Goal: Task Accomplishment & Management: Complete application form

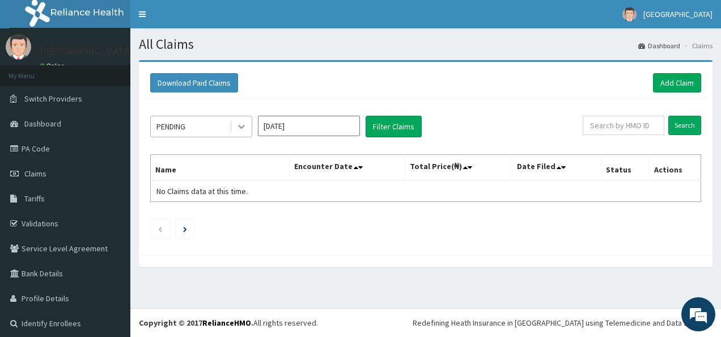
click at [240, 126] on icon at bounding box center [241, 127] width 7 height 4
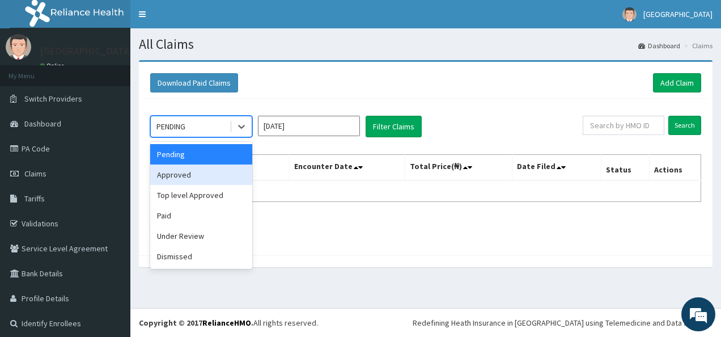
click at [199, 177] on div "Approved" at bounding box center [201, 174] width 102 height 20
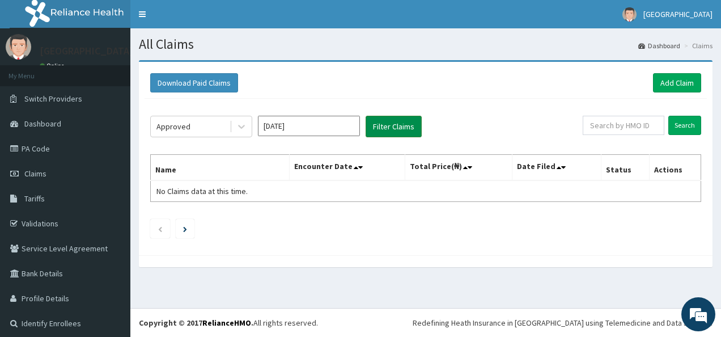
click at [397, 126] on button "Filter Claims" at bounding box center [394, 127] width 56 height 22
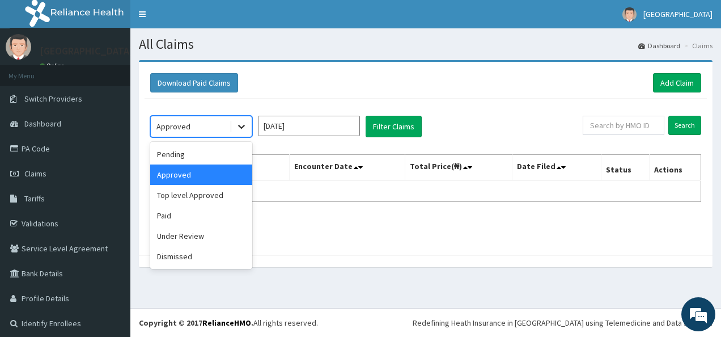
click at [245, 125] on icon at bounding box center [241, 127] width 7 height 4
click at [204, 240] on div "Under Review" at bounding box center [201, 236] width 102 height 20
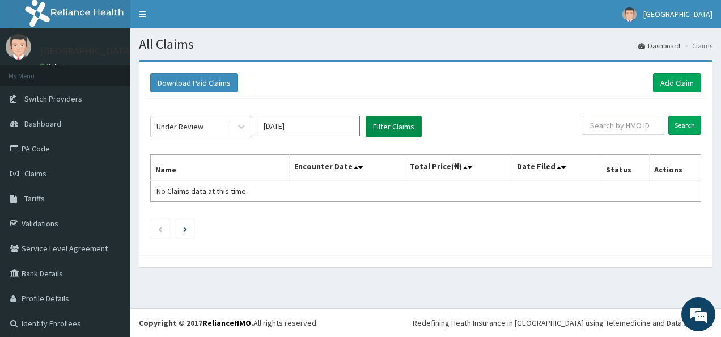
click at [399, 126] on button "Filter Claims" at bounding box center [394, 127] width 56 height 22
click at [246, 128] on icon at bounding box center [241, 126] width 11 height 11
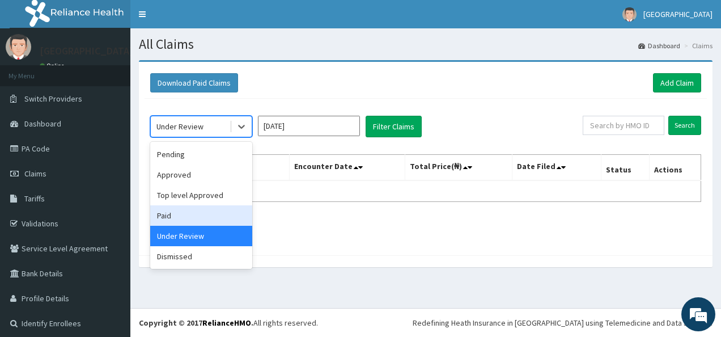
click at [206, 214] on div "Paid" at bounding box center [201, 215] width 102 height 20
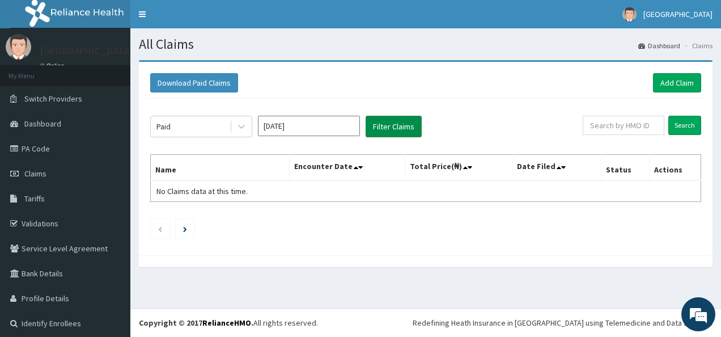
click at [399, 124] on button "Filter Claims" at bounding box center [394, 127] width 56 height 22
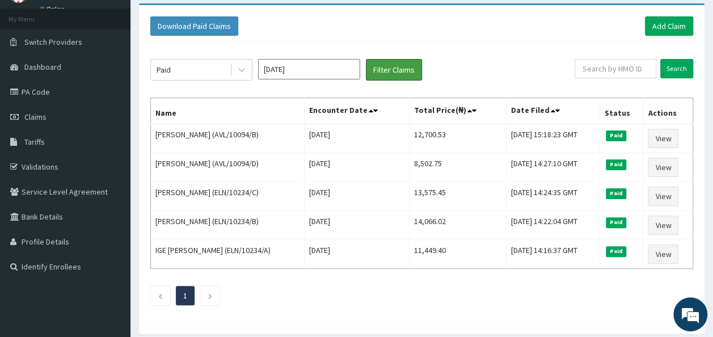
scroll to position [56, 0]
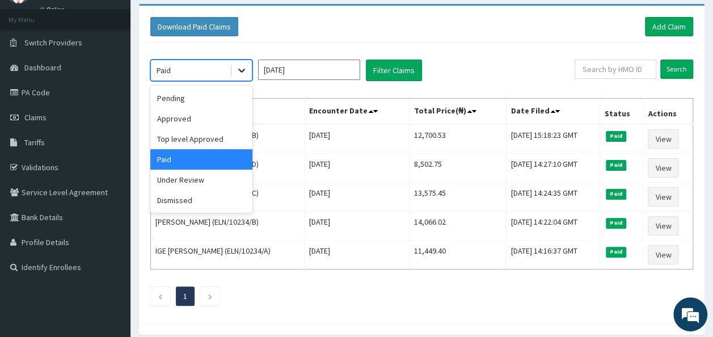
click at [238, 75] on div at bounding box center [241, 70] width 20 height 20
click at [189, 111] on div "Approved" at bounding box center [201, 118] width 102 height 20
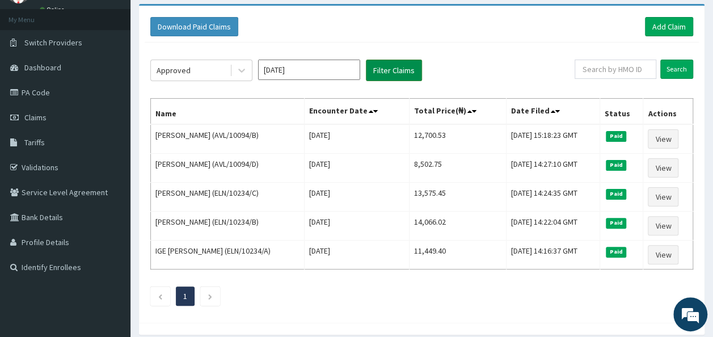
click at [396, 66] on button "Filter Claims" at bounding box center [394, 71] width 56 height 22
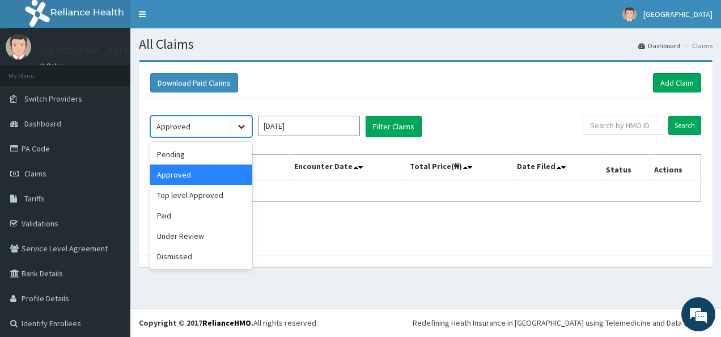
click at [240, 123] on icon at bounding box center [241, 126] width 11 height 11
click at [225, 150] on div "Pending" at bounding box center [201, 154] width 102 height 20
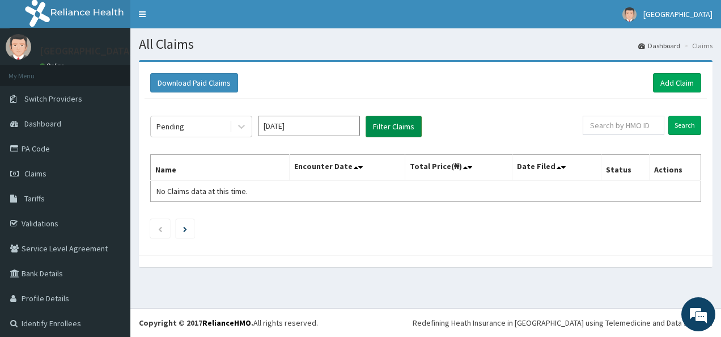
click at [386, 128] on button "Filter Claims" at bounding box center [394, 127] width 56 height 22
click at [239, 129] on icon at bounding box center [241, 126] width 11 height 11
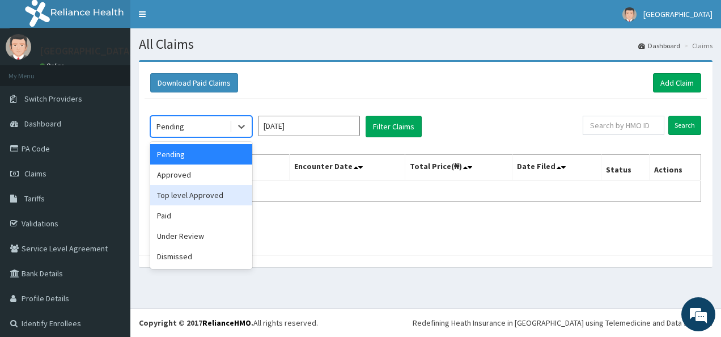
click at [206, 197] on div "Top level Approved" at bounding box center [201, 195] width 102 height 20
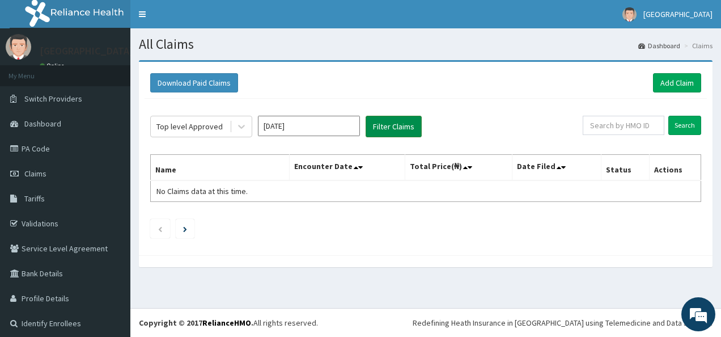
click at [387, 126] on button "Filter Claims" at bounding box center [394, 127] width 56 height 22
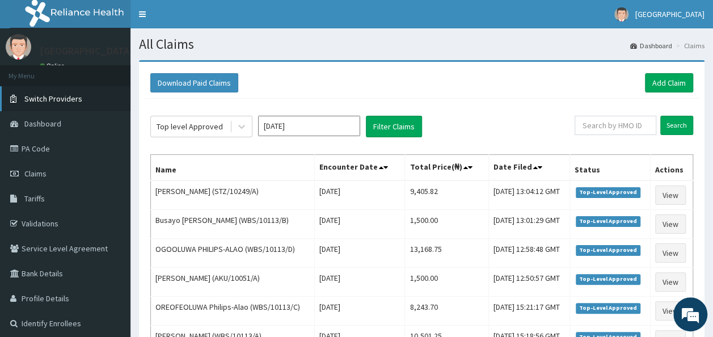
click at [72, 96] on span "Switch Providers" at bounding box center [53, 99] width 58 height 10
click at [50, 117] on link "Dashboard" at bounding box center [65, 123] width 130 height 25
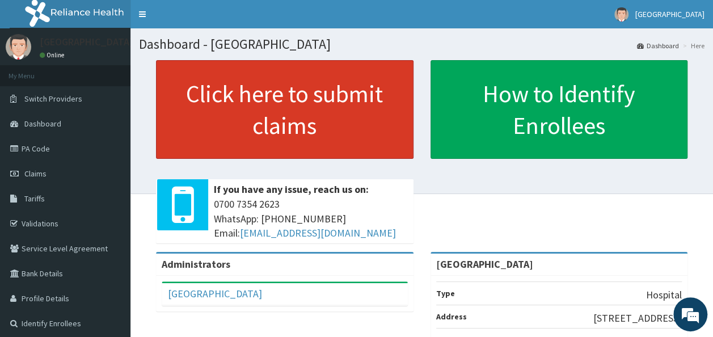
click at [326, 90] on link "Click here to submit claims" at bounding box center [285, 109] width 258 height 99
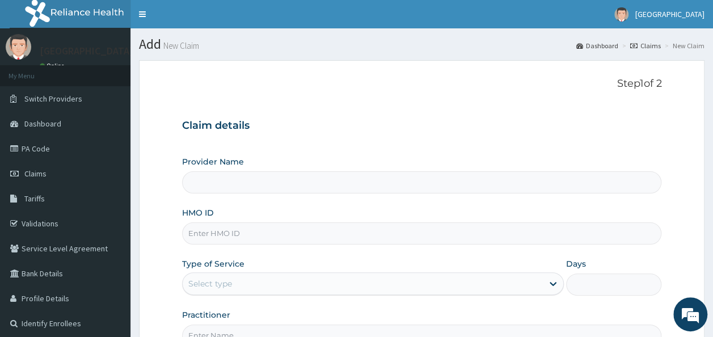
type input "[GEOGRAPHIC_DATA]"
click at [42, 145] on link "PA Code" at bounding box center [65, 148] width 130 height 25
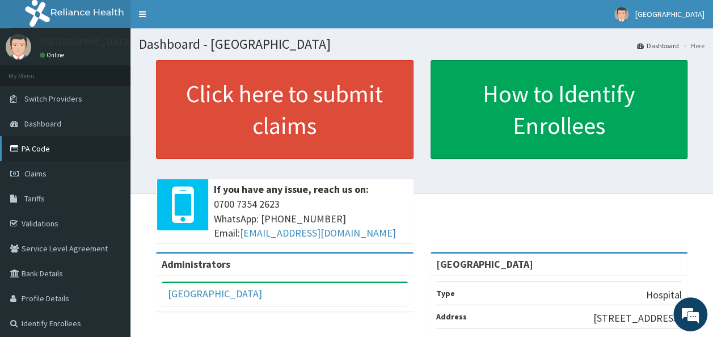
click at [37, 147] on link "PA Code" at bounding box center [65, 148] width 130 height 25
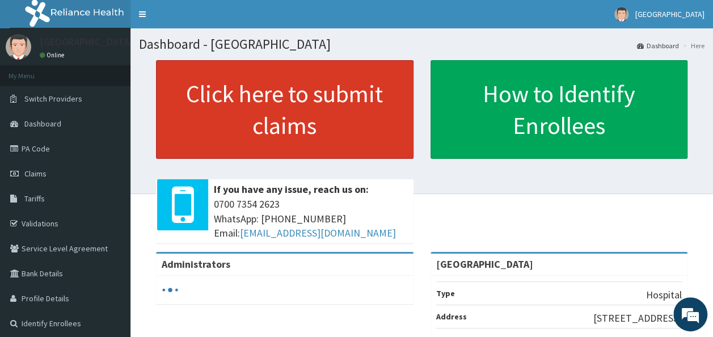
click at [347, 119] on link "Click here to submit claims" at bounding box center [285, 109] width 258 height 99
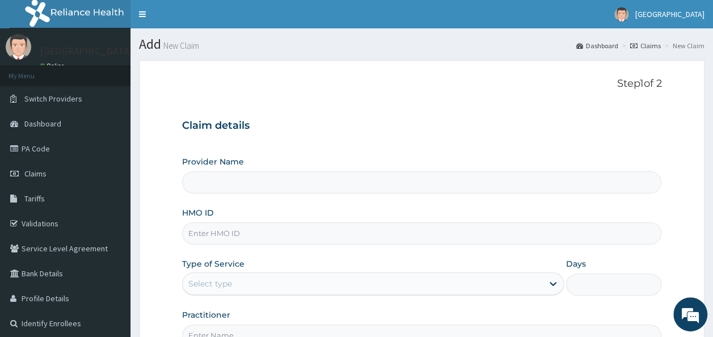
type input "[GEOGRAPHIC_DATA]"
click at [232, 230] on input "HMO ID" at bounding box center [422, 233] width 480 height 22
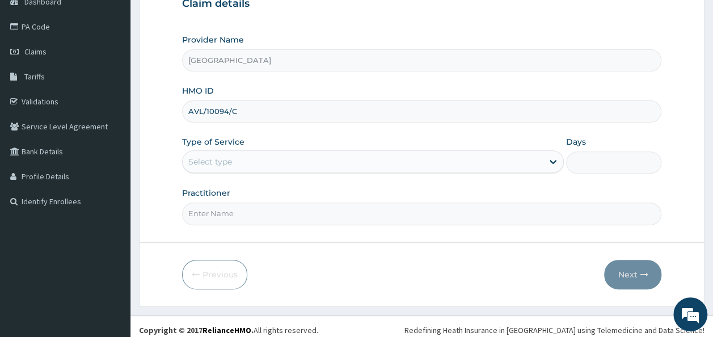
scroll to position [127, 0]
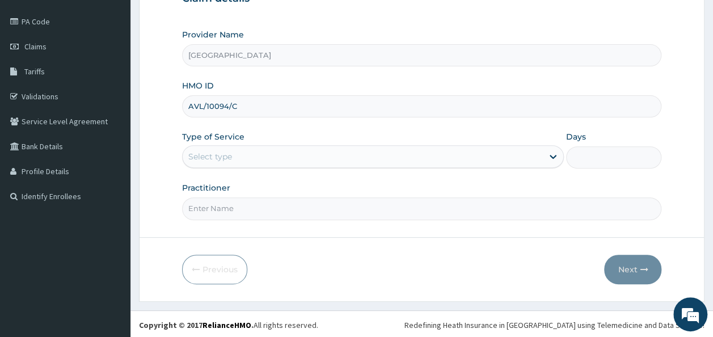
type input "AVL/10094/C"
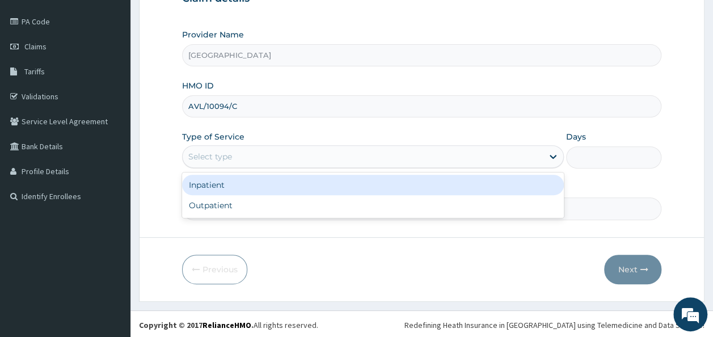
click at [524, 151] on div "Select type" at bounding box center [363, 156] width 360 height 18
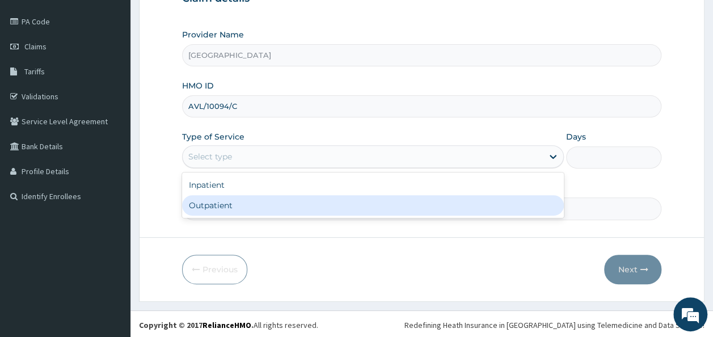
click at [534, 203] on div "Outpatient" at bounding box center [373, 205] width 382 height 20
type input "1"
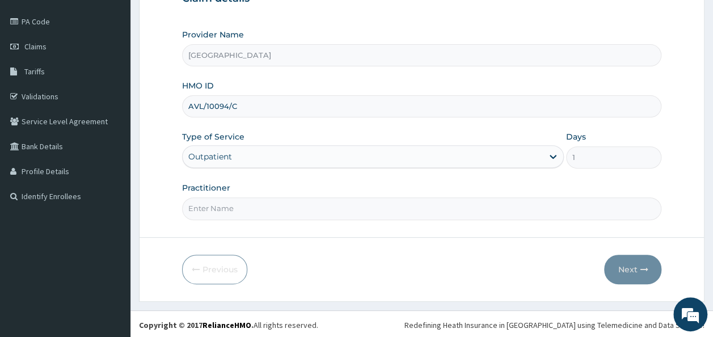
click at [529, 210] on input "Practitioner" at bounding box center [422, 208] width 480 height 22
type input "[PERSON_NAME]"
click at [639, 265] on button "Next" at bounding box center [632, 269] width 57 height 29
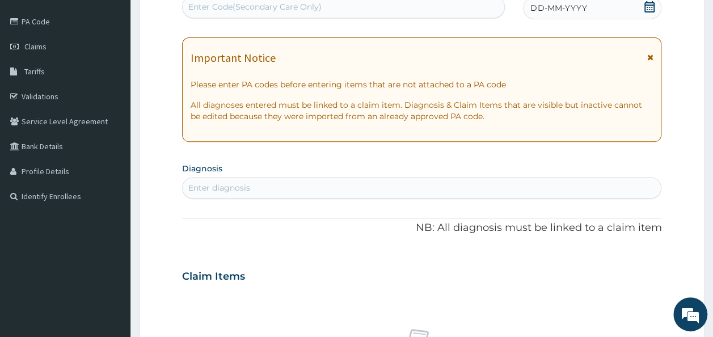
scroll to position [0, 0]
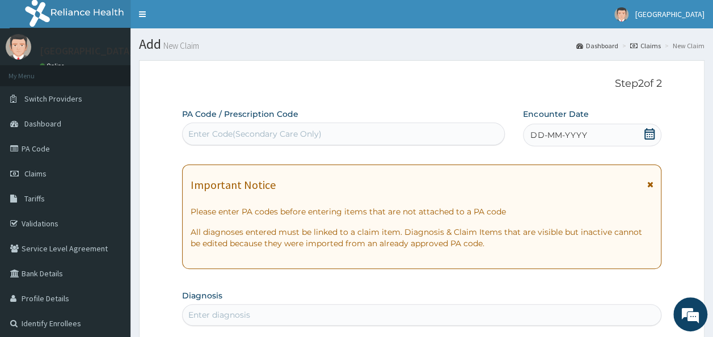
click at [370, 140] on div "Enter Code(Secondary Care Only)" at bounding box center [344, 134] width 322 height 18
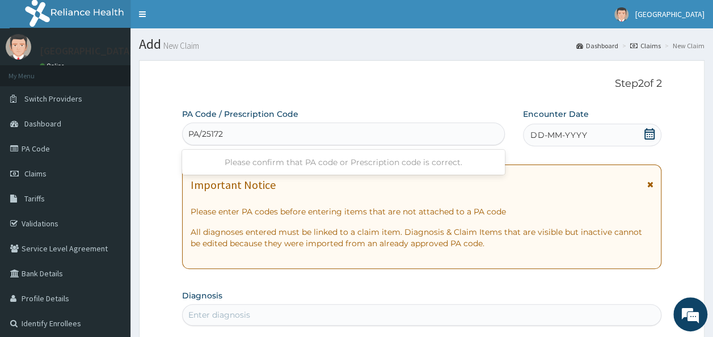
type input "PA/251724"
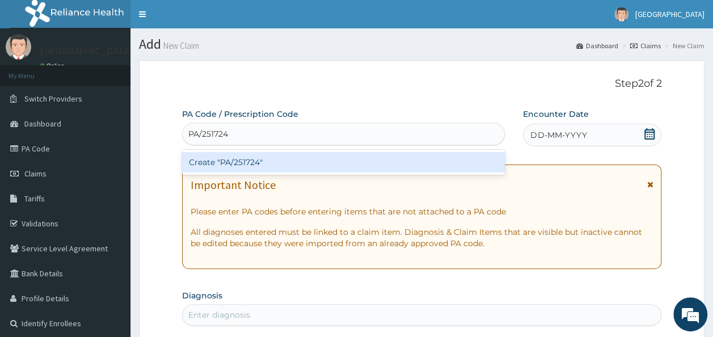
click at [369, 162] on div "Create "PA/251724"" at bounding box center [343, 162] width 323 height 20
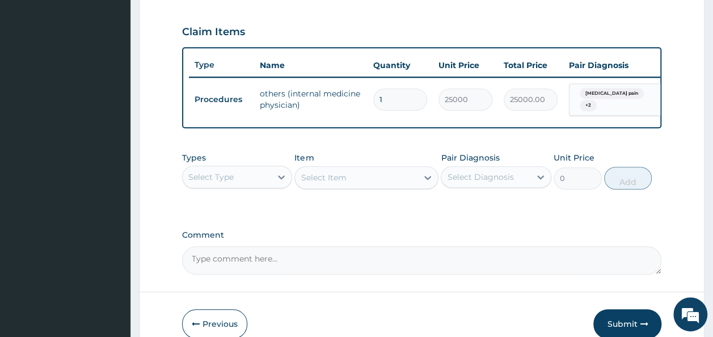
scroll to position [376, 0]
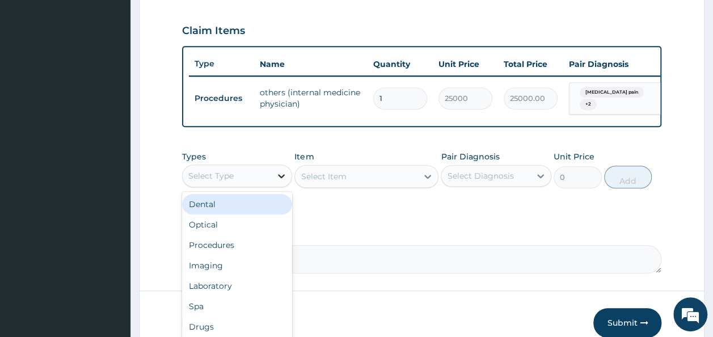
click at [271, 186] on div at bounding box center [281, 176] width 20 height 20
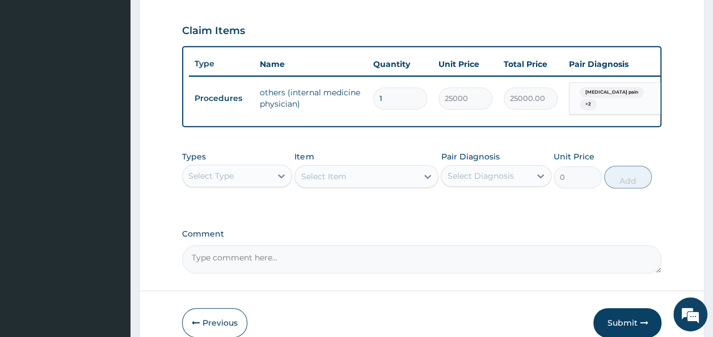
click at [353, 211] on div "Types Select Type Item Select Item Pair Diagnosis Select Diagnosis Unit Price 0…" at bounding box center [422, 178] width 480 height 66
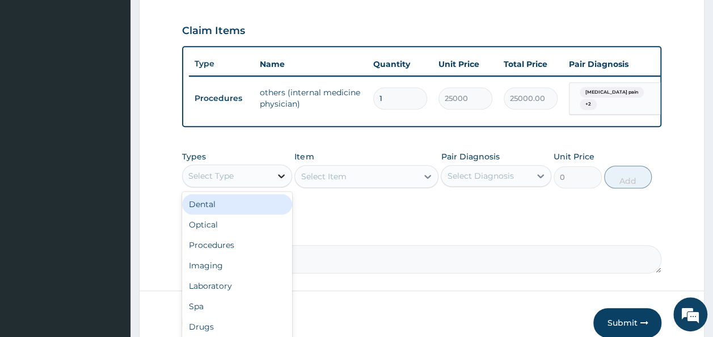
click at [277, 181] on icon at bounding box center [281, 175] width 11 height 11
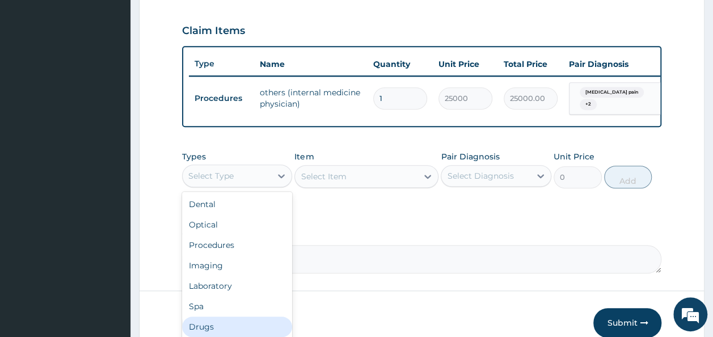
click at [238, 327] on div "Drugs" at bounding box center [237, 326] width 111 height 20
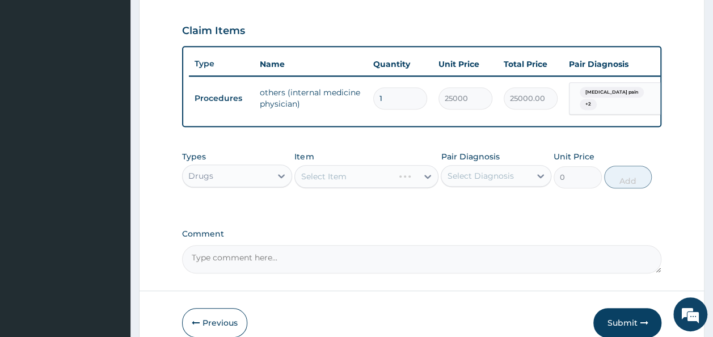
click at [362, 185] on div "Select Item" at bounding box center [366, 176] width 144 height 23
click at [368, 184] on div "Select Item" at bounding box center [366, 176] width 144 height 23
click at [371, 188] on div "Select Item" at bounding box center [366, 176] width 144 height 23
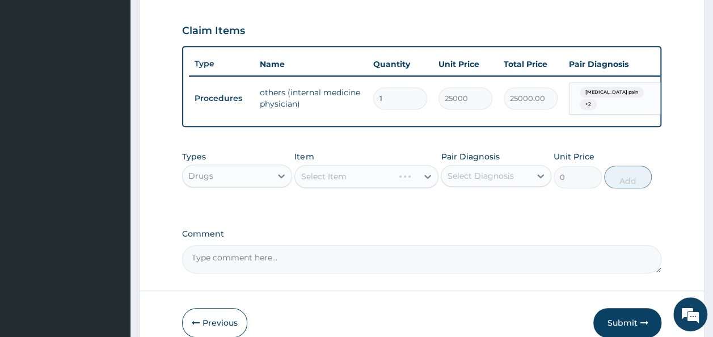
click at [353, 184] on div "Select Item" at bounding box center [366, 176] width 144 height 23
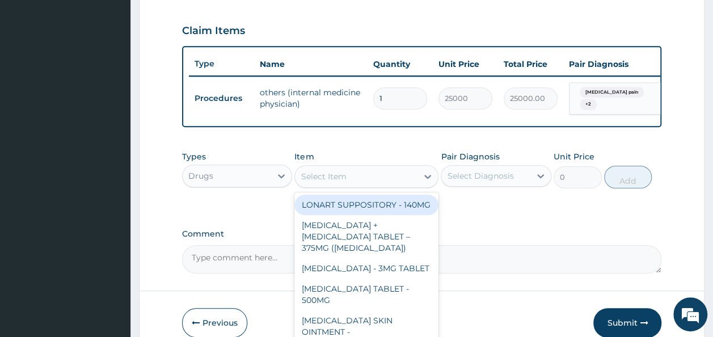
click at [379, 185] on div "Select Item" at bounding box center [356, 176] width 123 height 18
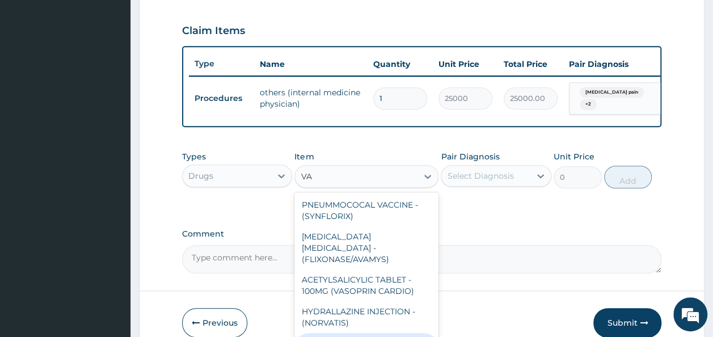
type input "V"
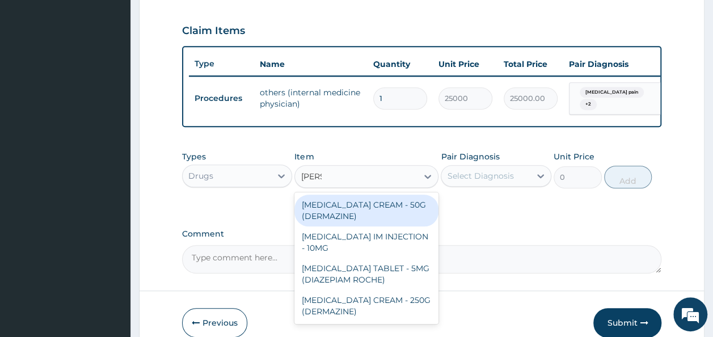
type input "DIAZE"
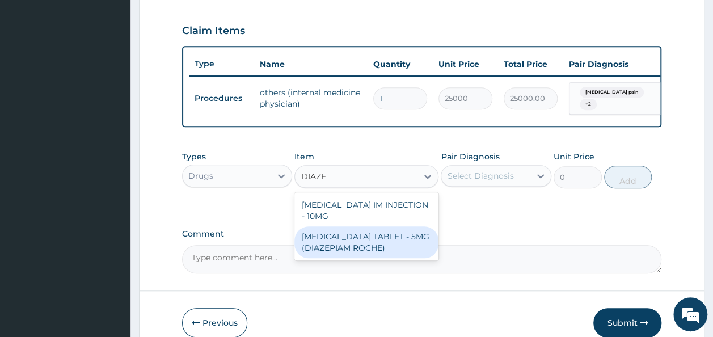
click at [378, 252] on div "[MEDICAL_DATA] TABLET - 5MG (DIAZEPIAM ROCHE)" at bounding box center [366, 242] width 144 height 32
type input "280"
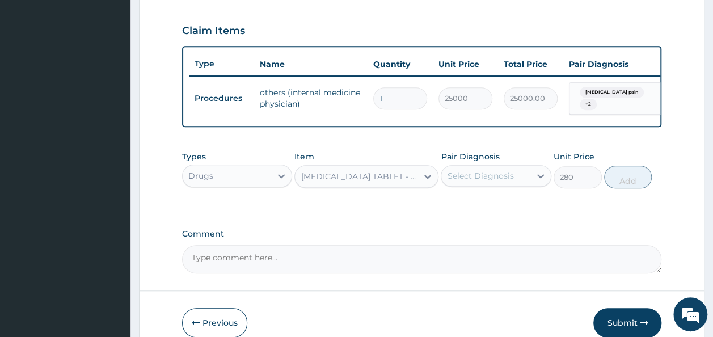
click at [478, 181] on div "Select Diagnosis" at bounding box center [480, 175] width 66 height 11
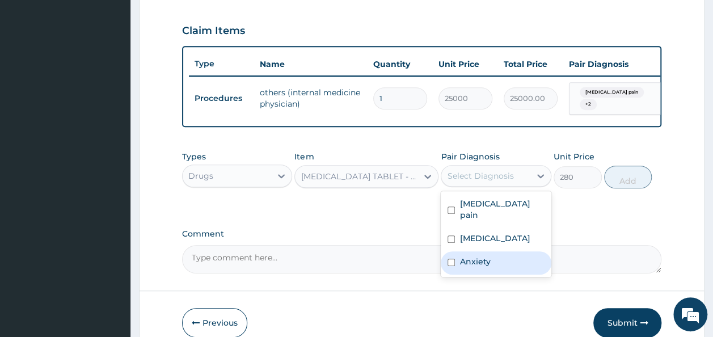
click at [450, 259] on input "checkbox" at bounding box center [451, 262] width 7 height 7
checkbox input "true"
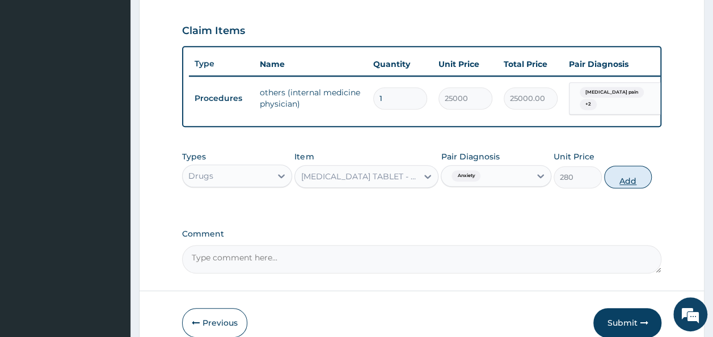
click at [624, 186] on button "Add" at bounding box center [628, 177] width 48 height 23
type input "0"
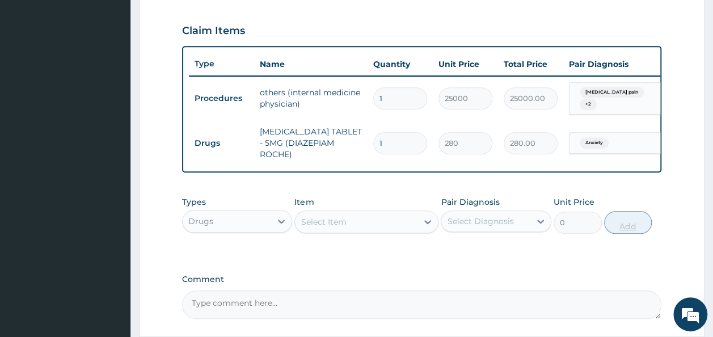
type input "0.00"
type input "7"
type input "1960.00"
type input "7"
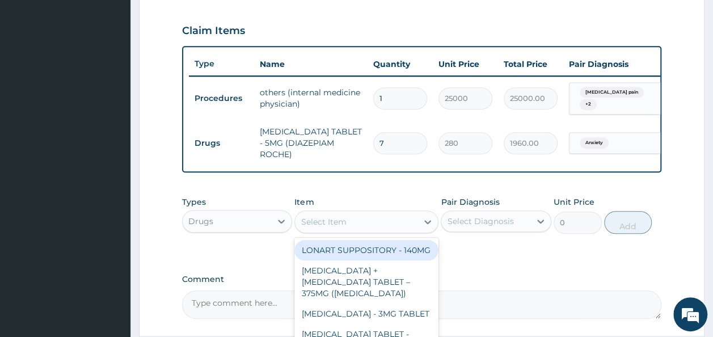
click at [390, 223] on div "Select Item" at bounding box center [356, 222] width 123 height 18
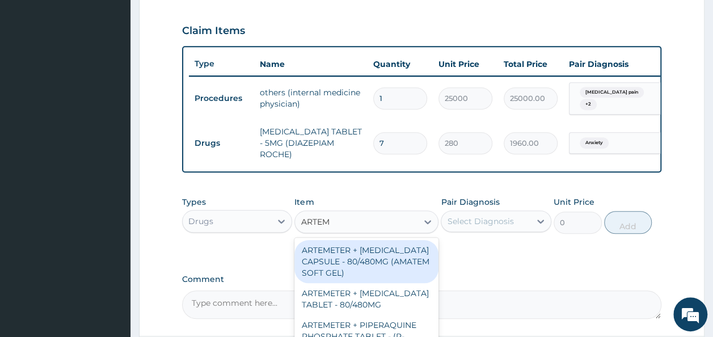
type input "ARTEM"
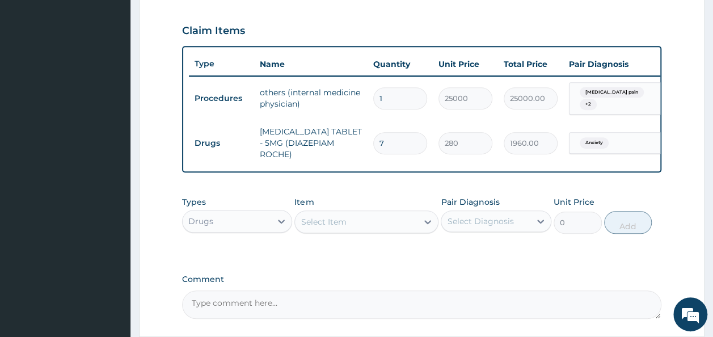
drag, startPoint x: 709, startPoint y: 183, endPoint x: 720, endPoint y: 187, distance: 11.7
click at [712, 187] on html "R EL Toggle navigation [GEOGRAPHIC_DATA] [GEOGRAPHIC_DATA] - [EMAIL_ADDRESS][DO…" at bounding box center [356, 31] width 713 height 814
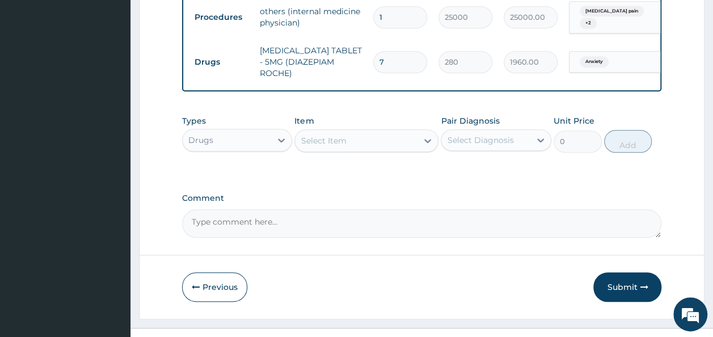
scroll to position [478, 0]
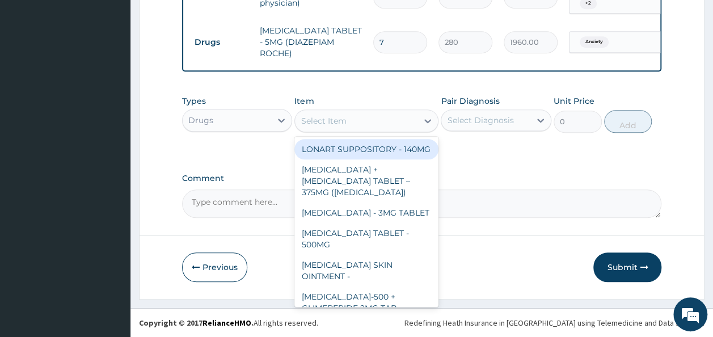
click at [406, 121] on div "Select Item" at bounding box center [356, 121] width 123 height 18
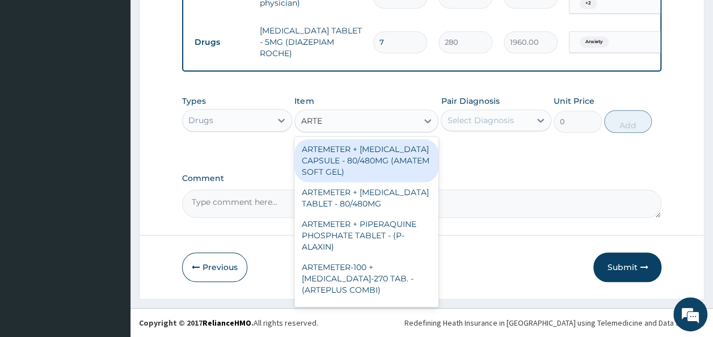
type input "ARTEM"
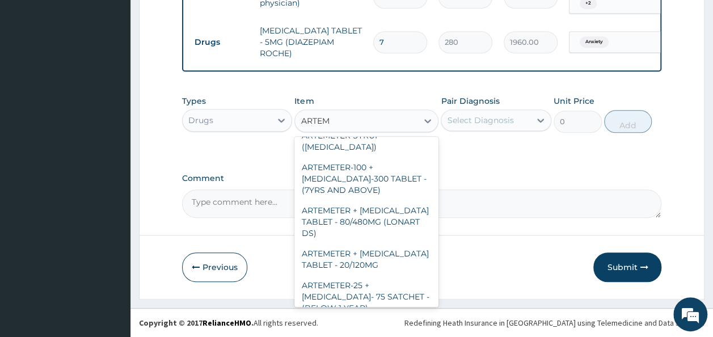
scroll to position [401, 0]
click at [373, 124] on div "ARTEMETER INJECTION - 80MG/2ML (PALUTHER)" at bounding box center [366, 108] width 144 height 32
type input "700"
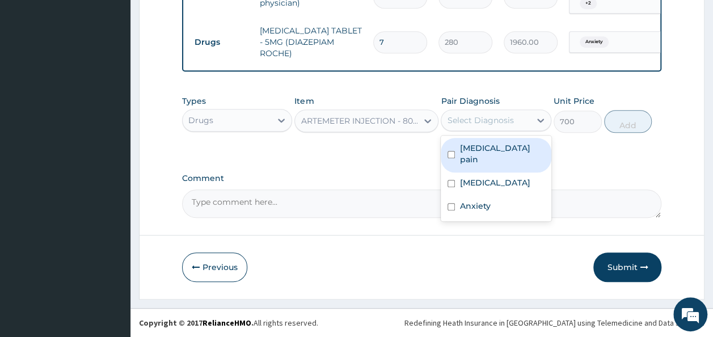
click at [482, 123] on div "Select Diagnosis" at bounding box center [480, 120] width 66 height 11
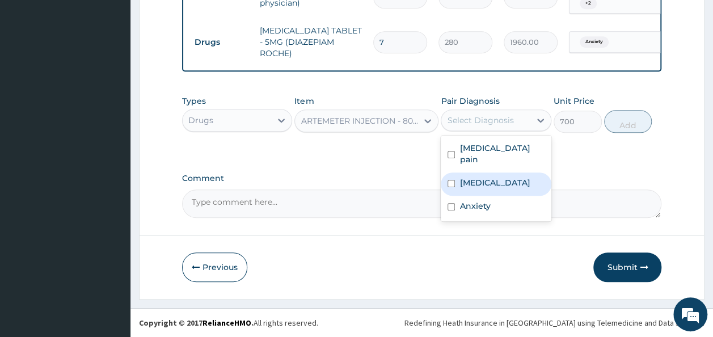
click at [472, 177] on label "[MEDICAL_DATA]" at bounding box center [494, 182] width 70 height 11
checkbox input "true"
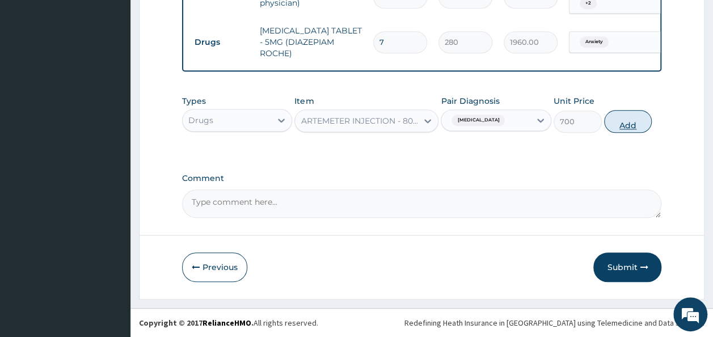
click at [623, 126] on button "Add" at bounding box center [628, 121] width 48 height 23
type input "0"
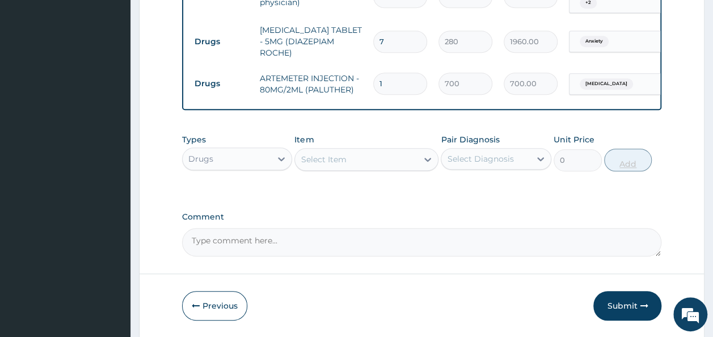
type input "0.00"
type input "6"
type input "4200.00"
type input "6"
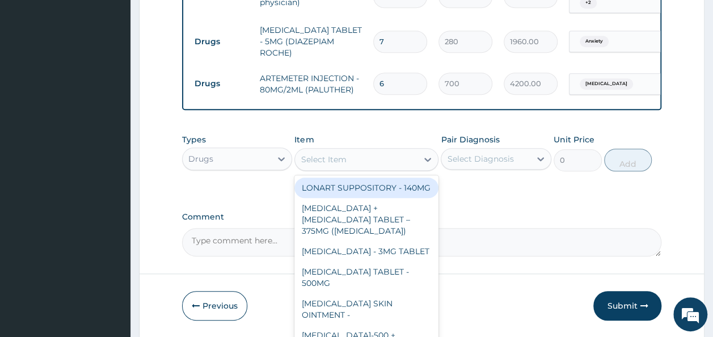
click at [364, 161] on div "Select Item" at bounding box center [356, 159] width 123 height 18
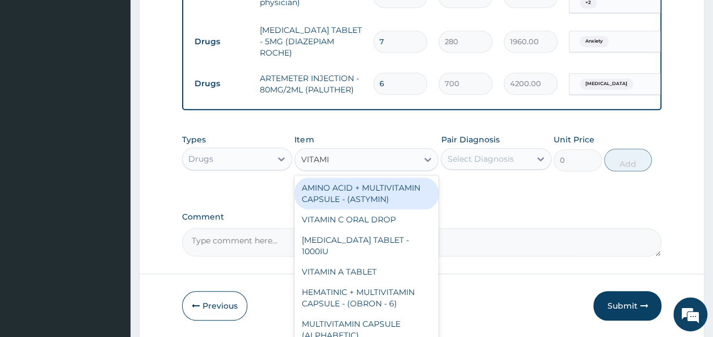
type input "VITAMIN"
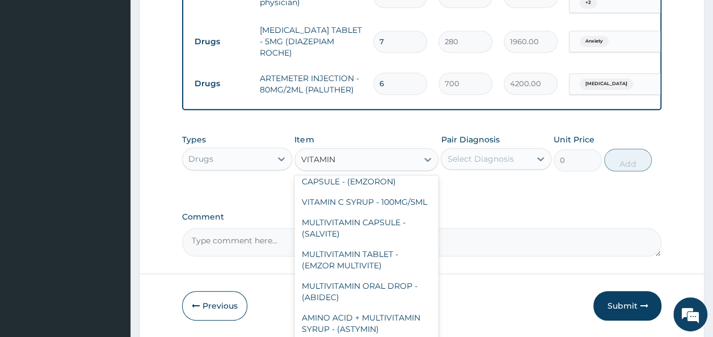
scroll to position [474, 0]
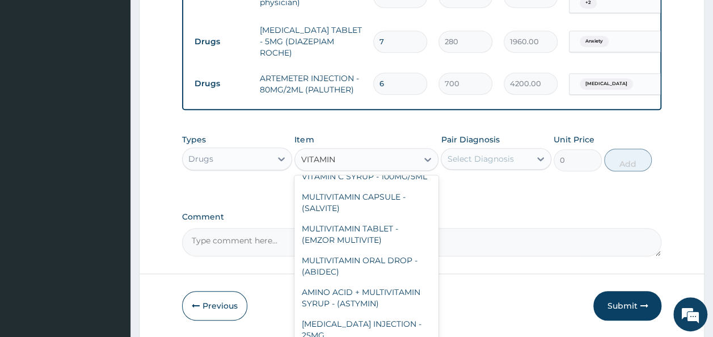
type input "16.799999999999997"
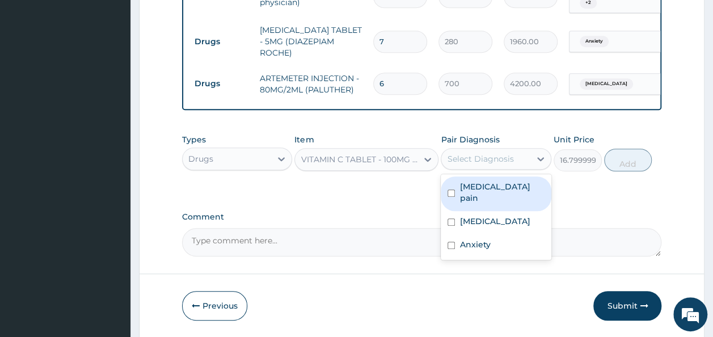
click at [499, 162] on div "Select Diagnosis" at bounding box center [480, 158] width 66 height 11
click at [454, 189] on input "checkbox" at bounding box center [451, 192] width 7 height 7
checkbox input "true"
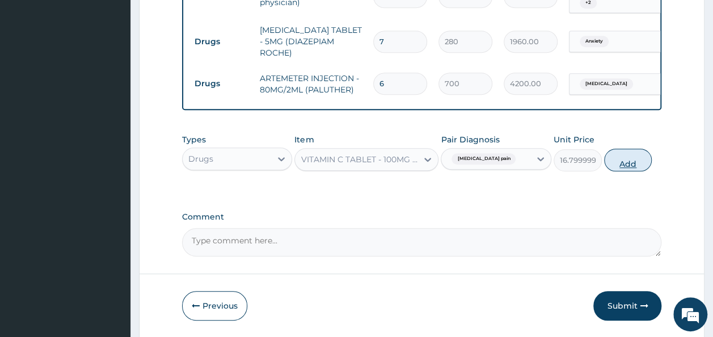
click at [615, 166] on button "Add" at bounding box center [628, 160] width 48 height 23
type input "0"
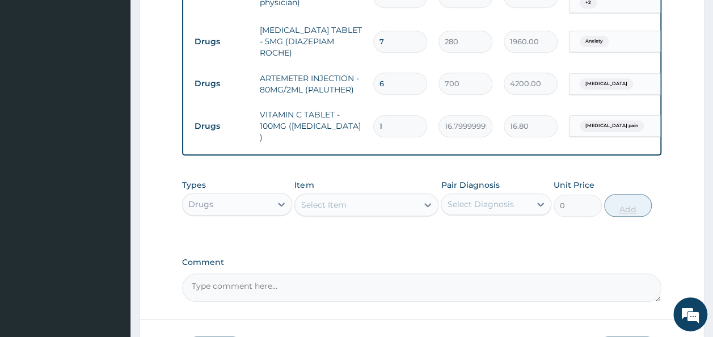
type input "10"
type input "168.00"
type input "10"
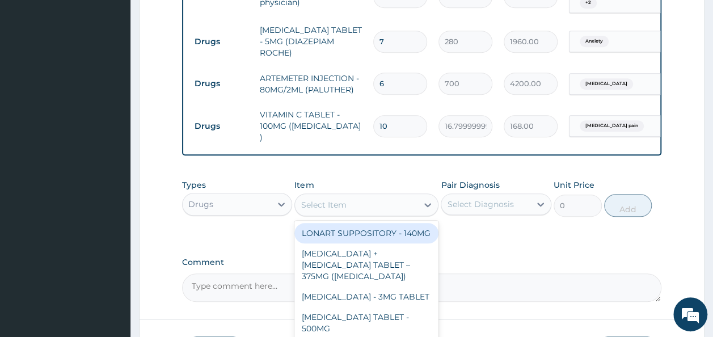
click at [348, 200] on div "Select Item" at bounding box center [356, 205] width 123 height 18
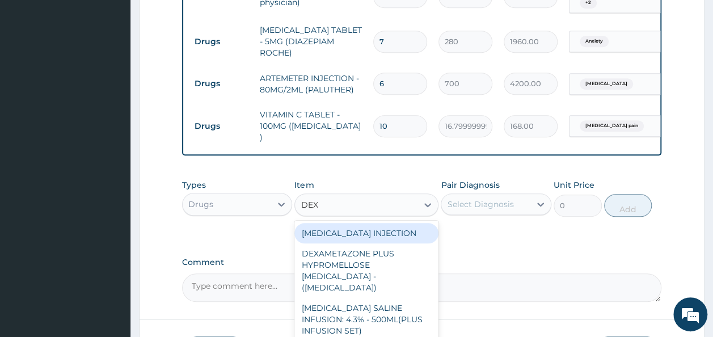
type input "DEXA"
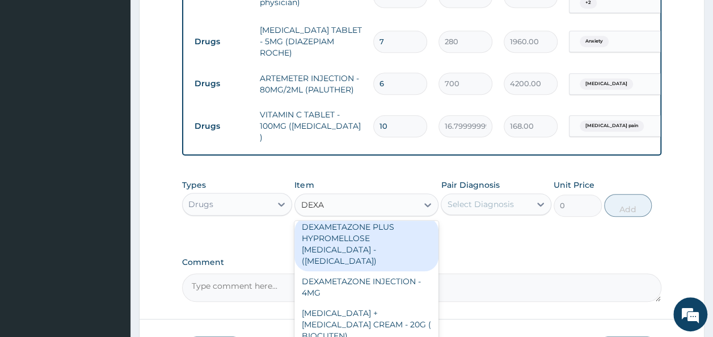
scroll to position [0, 0]
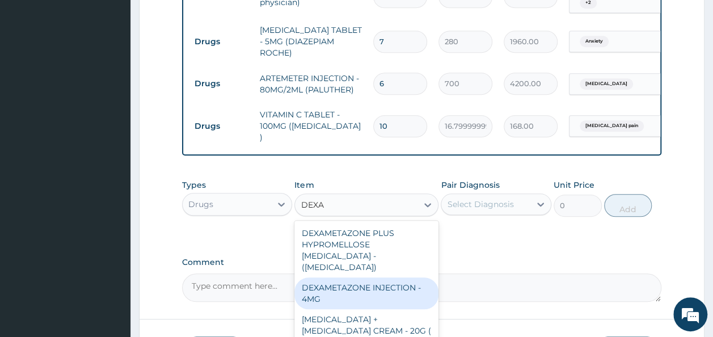
click at [392, 277] on div "DEXAMETAZONE INJECTION - 4MG" at bounding box center [366, 293] width 144 height 32
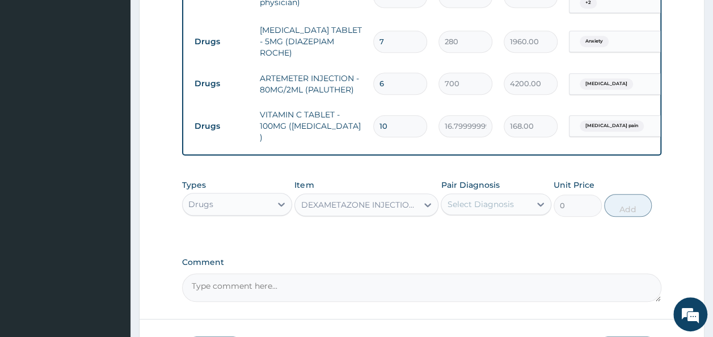
type input "280"
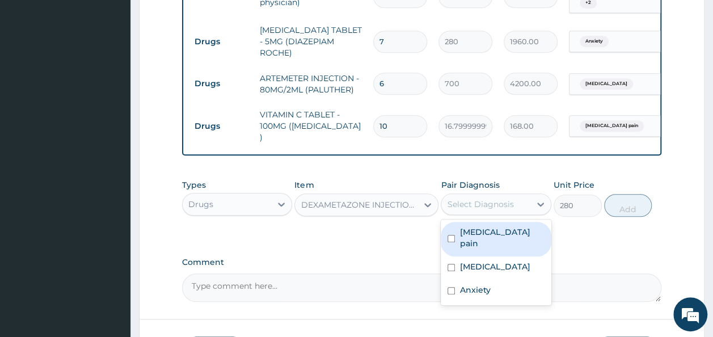
click at [495, 199] on div "Select Diagnosis" at bounding box center [480, 204] width 66 height 11
click at [484, 226] on label "[MEDICAL_DATA] pain" at bounding box center [501, 237] width 85 height 23
checkbox input "true"
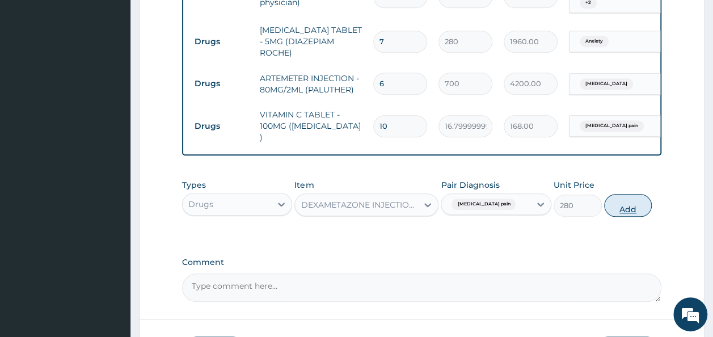
click at [627, 205] on button "Add" at bounding box center [628, 205] width 48 height 23
type input "0"
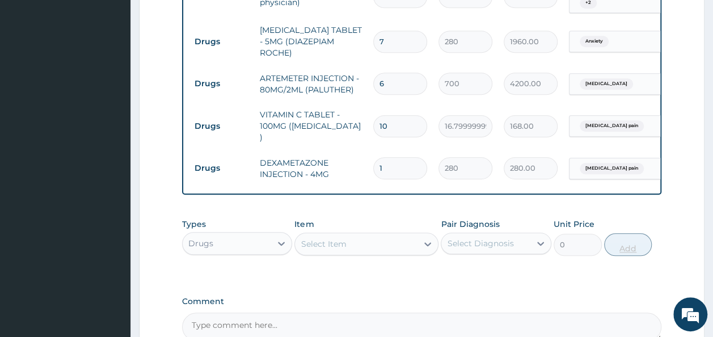
type input "0.00"
type input "3"
type input "840.00"
type input "3"
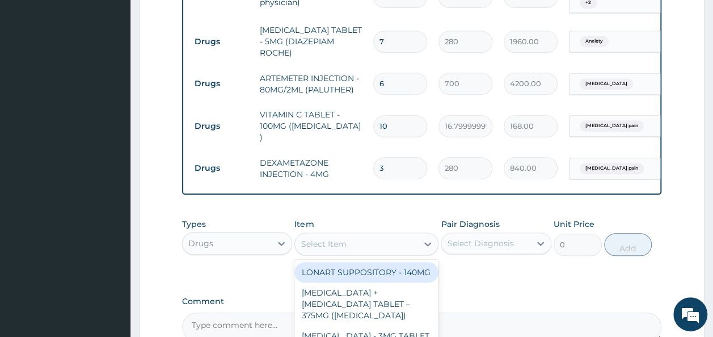
click at [373, 244] on div "Select Item" at bounding box center [356, 244] width 123 height 18
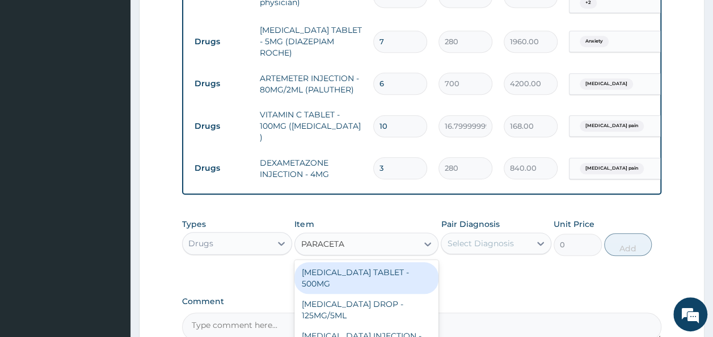
type input "PARACETAM"
click at [367, 273] on div "[MEDICAL_DATA] TABLET - 500MG" at bounding box center [366, 278] width 144 height 32
type input "33.599999999999994"
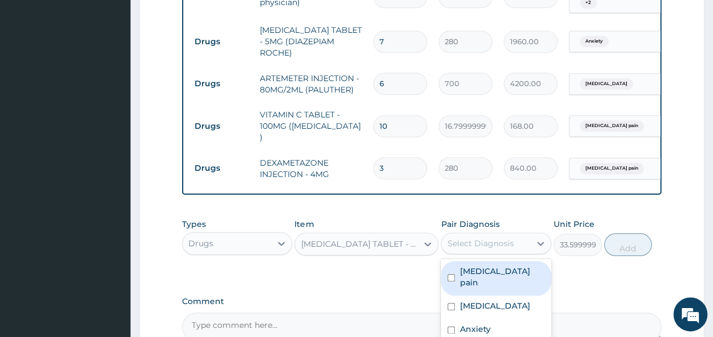
click at [490, 242] on div "Select Diagnosis" at bounding box center [480, 243] width 66 height 11
click at [489, 268] on label "[MEDICAL_DATA] pain" at bounding box center [501, 276] width 85 height 23
checkbox input "true"
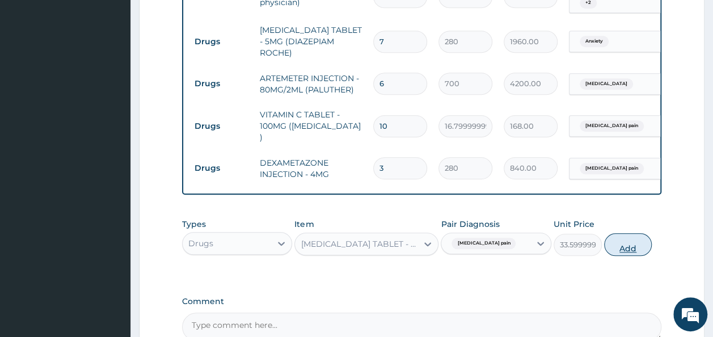
click at [632, 243] on button "Add" at bounding box center [628, 244] width 48 height 23
type input "0"
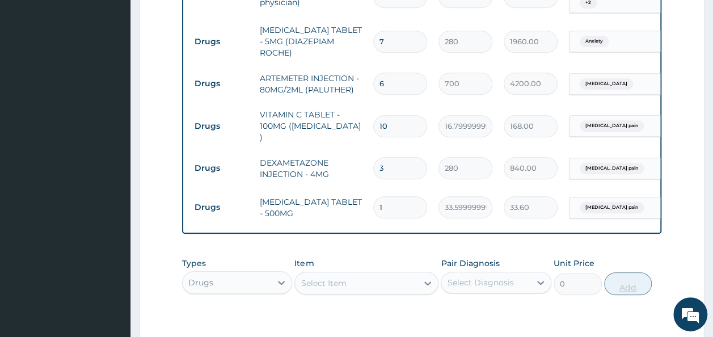
type input "12"
type input "403.20"
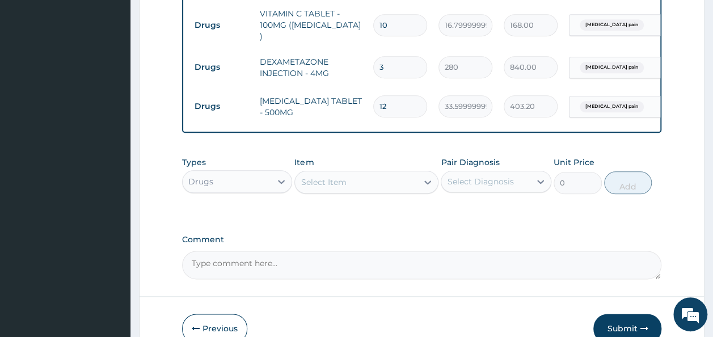
scroll to position [635, 0]
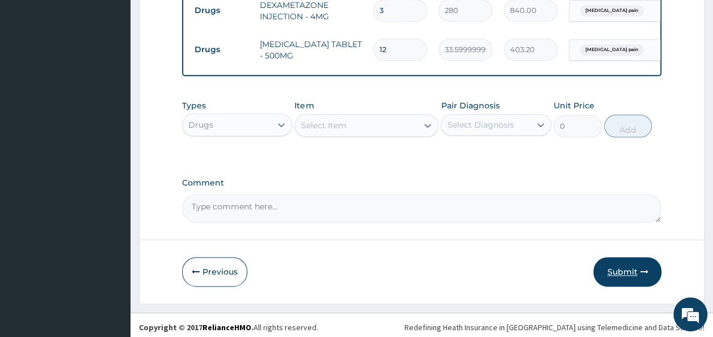
type input "12"
click at [624, 264] on button "Submit" at bounding box center [627, 271] width 68 height 29
